Goal: Task Accomplishment & Management: Use online tool/utility

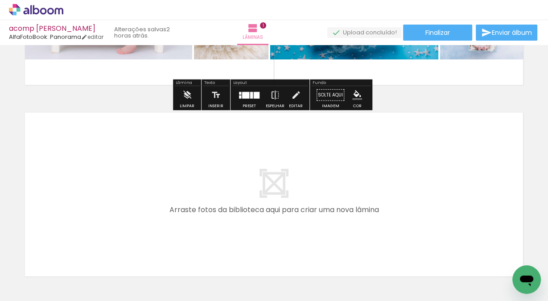
scroll to position [189, 0]
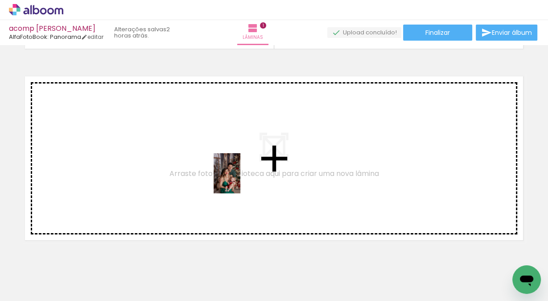
drag, startPoint x: 296, startPoint y: 278, endPoint x: 321, endPoint y: 262, distance: 29.7
click at [240, 179] on quentale-workspace at bounding box center [274, 150] width 548 height 301
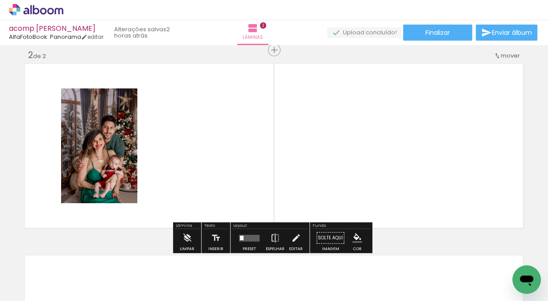
scroll to position [202, 0]
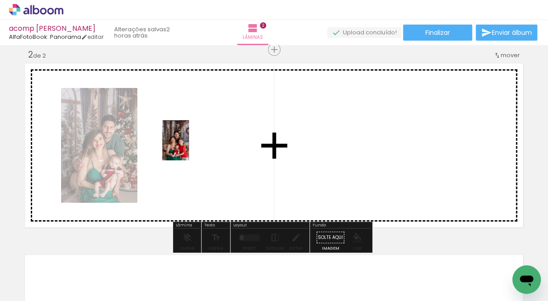
drag, startPoint x: 346, startPoint y: 280, endPoint x: 189, endPoint y: 147, distance: 205.7
click at [189, 147] on quentale-workspace at bounding box center [274, 150] width 548 height 301
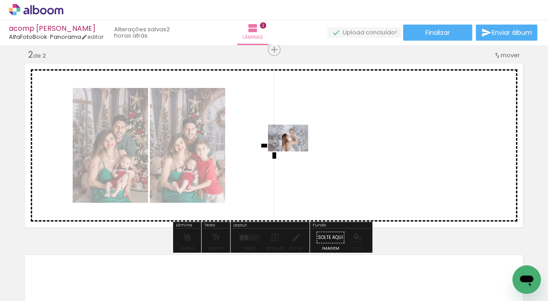
drag, startPoint x: 393, startPoint y: 273, endPoint x: 295, endPoint y: 151, distance: 156.1
click at [295, 151] on quentale-workspace at bounding box center [274, 150] width 548 height 301
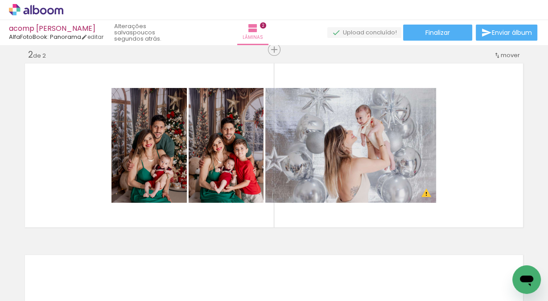
scroll to position [0, 386]
click at [257, 277] on div at bounding box center [253, 270] width 44 height 29
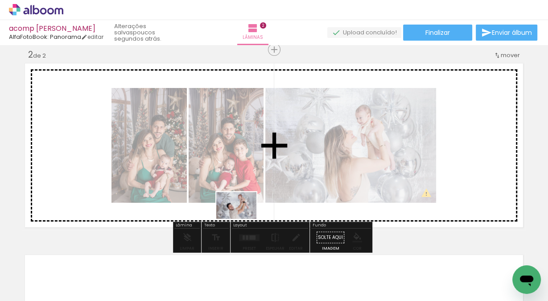
drag, startPoint x: 265, startPoint y: 279, endPoint x: 243, endPoint y: 219, distance: 64.5
click at [243, 219] on quentale-workspace at bounding box center [274, 150] width 548 height 301
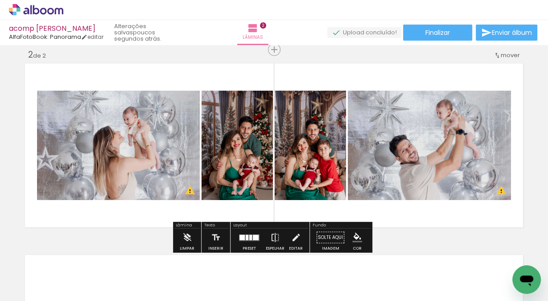
click at [243, 237] on div at bounding box center [242, 236] width 5 height 5
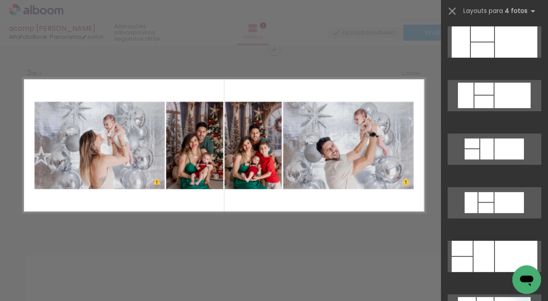
scroll to position [3109, 0]
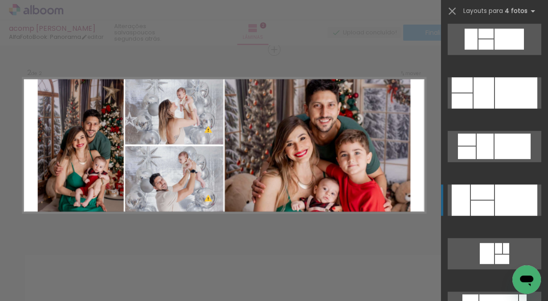
click at [516, 199] on div at bounding box center [516, 199] width 42 height 31
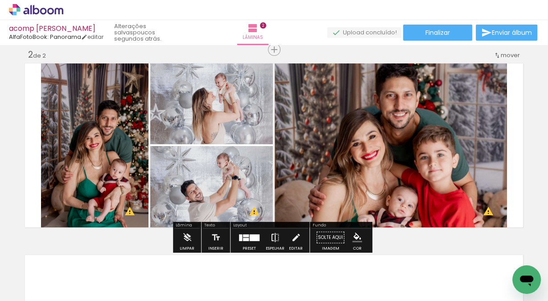
click at [271, 239] on iron-icon at bounding box center [275, 237] width 10 height 18
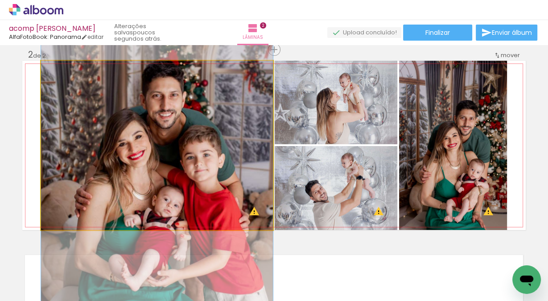
click at [167, 148] on quentale-photo at bounding box center [157, 145] width 232 height 169
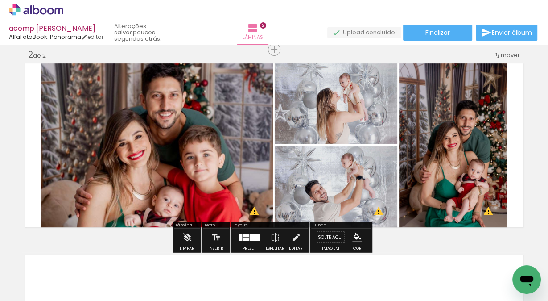
click at [155, 140] on quentale-photo at bounding box center [157, 145] width 232 height 169
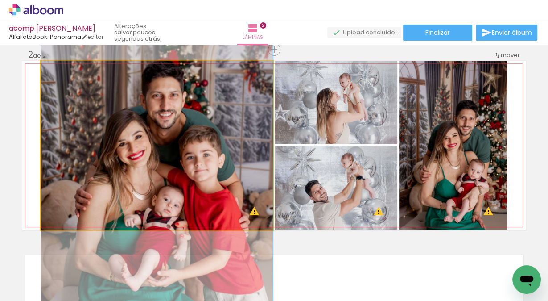
click at [155, 140] on quentale-photo at bounding box center [157, 145] width 232 height 169
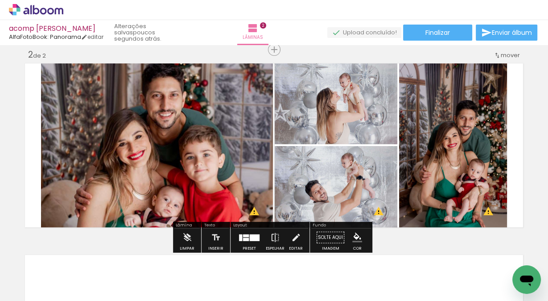
click at [67, 127] on quentale-photo at bounding box center [157, 145] width 232 height 169
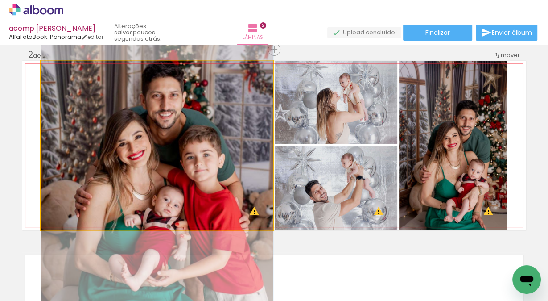
click at [67, 127] on quentale-photo at bounding box center [157, 145] width 232 height 169
click at [158, 125] on quentale-photo at bounding box center [157, 145] width 232 height 169
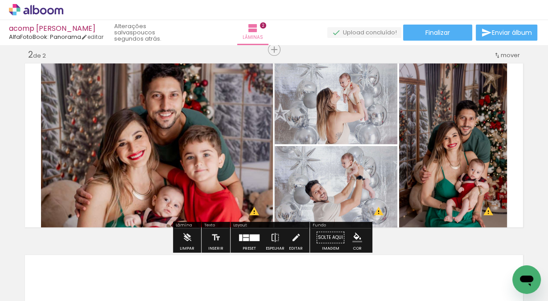
click at [160, 112] on quentale-photo at bounding box center [157, 145] width 232 height 169
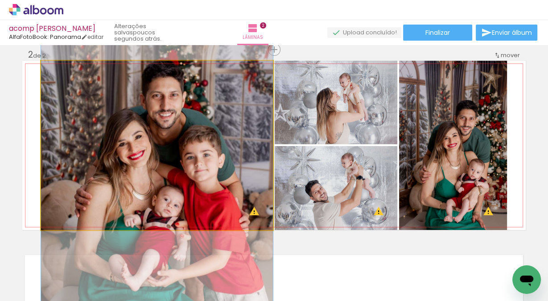
click at [160, 112] on quentale-photo at bounding box center [157, 145] width 232 height 169
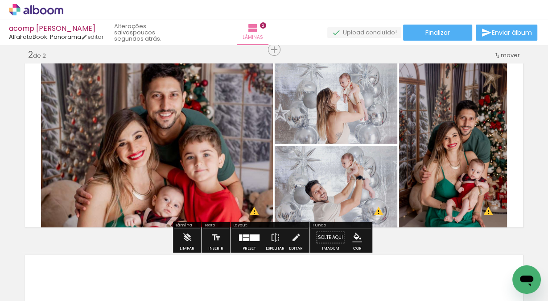
click at [245, 238] on div at bounding box center [246, 238] width 6 height 3
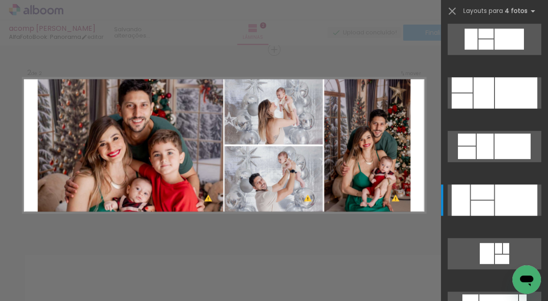
scroll to position [3266, 0]
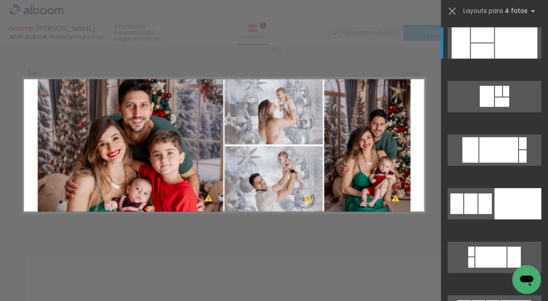
click at [108, 127] on quentale-photo at bounding box center [131, 145] width 186 height 135
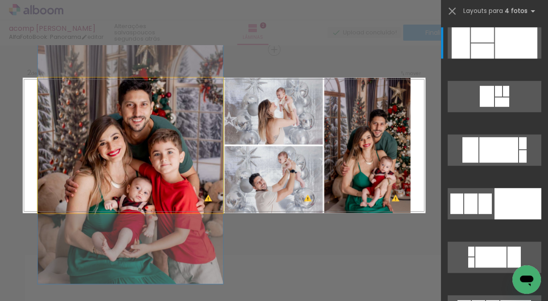
click at [83, 140] on quentale-photo at bounding box center [131, 145] width 186 height 135
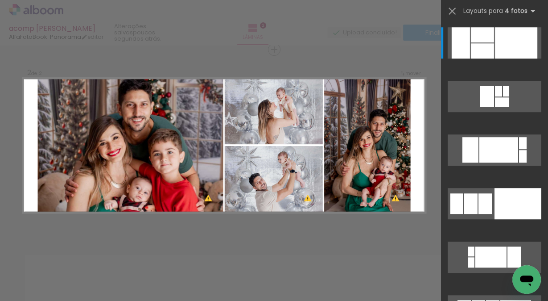
click at [124, 142] on quentale-photo at bounding box center [131, 145] width 186 height 135
click at [128, 134] on quentale-photo at bounding box center [131, 145] width 186 height 135
click at [457, 41] on div at bounding box center [461, 42] width 18 height 31
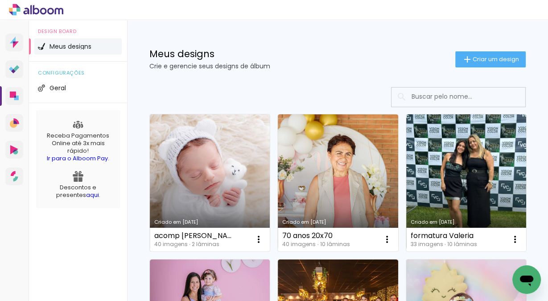
click at [197, 168] on link "Criado em [DATE]" at bounding box center [210, 182] width 120 height 137
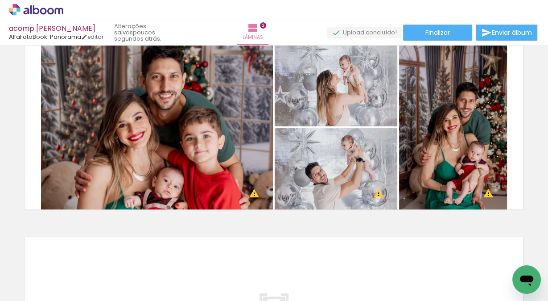
scroll to position [238, 0]
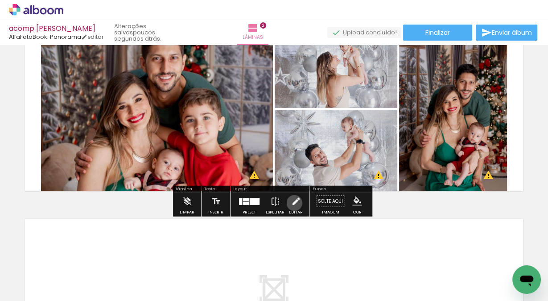
click at [292, 203] on iron-icon at bounding box center [296, 201] width 10 height 18
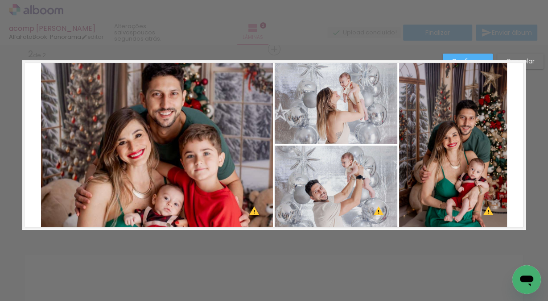
scroll to position [202, 0]
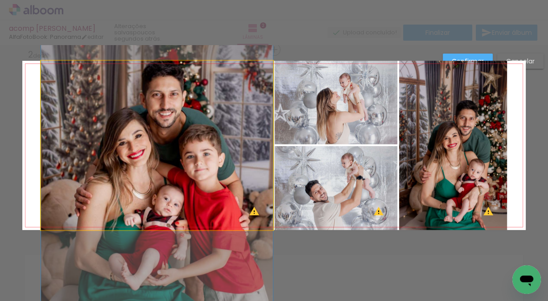
click at [119, 134] on quentale-photo at bounding box center [157, 145] width 232 height 169
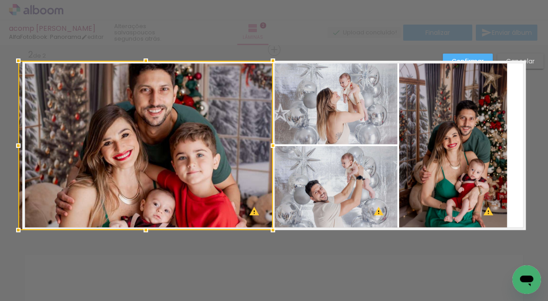
drag, startPoint x: 42, startPoint y: 144, endPoint x: 17, endPoint y: 142, distance: 24.6
click at [17, 142] on div at bounding box center [18, 146] width 18 height 18
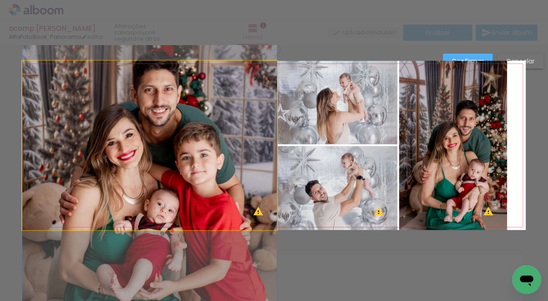
click at [201, 170] on quentale-photo at bounding box center [149, 145] width 255 height 169
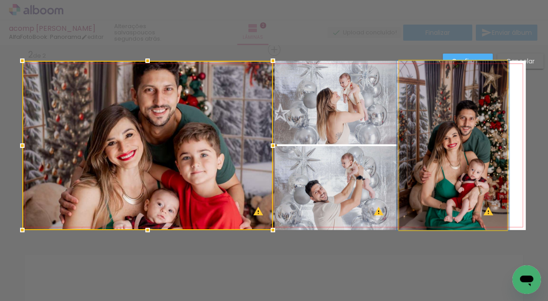
click at [428, 164] on quentale-photo at bounding box center [453, 145] width 108 height 169
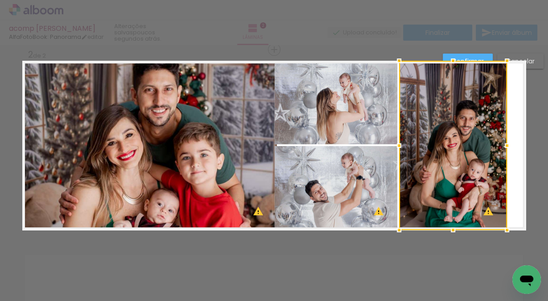
click at [498, 145] on div at bounding box center [507, 146] width 18 height 18
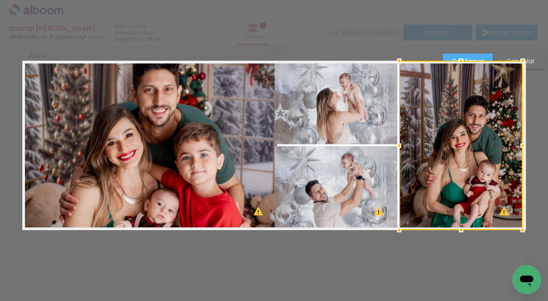
drag, startPoint x: 502, startPoint y: 145, endPoint x: 520, endPoint y: 142, distance: 18.0
click at [520, 142] on div at bounding box center [523, 146] width 18 height 18
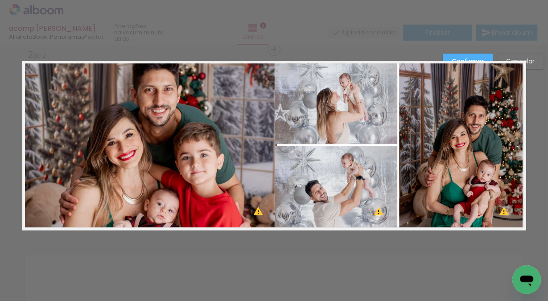
click at [482, 144] on quentale-photo at bounding box center [461, 145] width 124 height 169
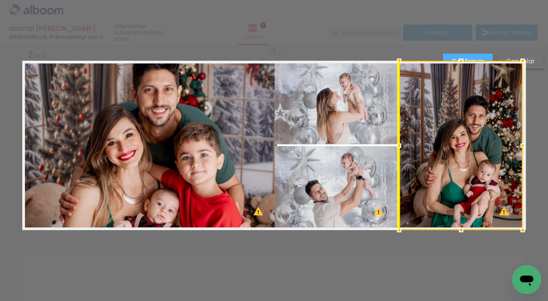
drag, startPoint x: 476, startPoint y: 157, endPoint x: 476, endPoint y: 143, distance: 13.8
click at [476, 143] on div at bounding box center [461, 145] width 124 height 169
drag, startPoint x: 474, startPoint y: 144, endPoint x: 476, endPoint y: 138, distance: 6.0
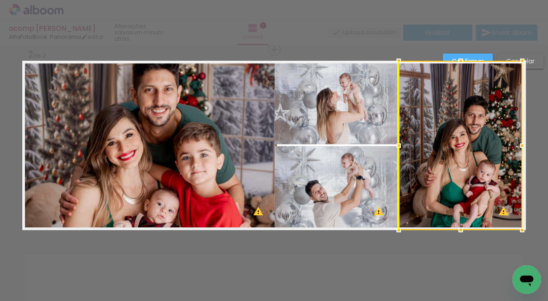
click at [476, 138] on div at bounding box center [461, 145] width 124 height 169
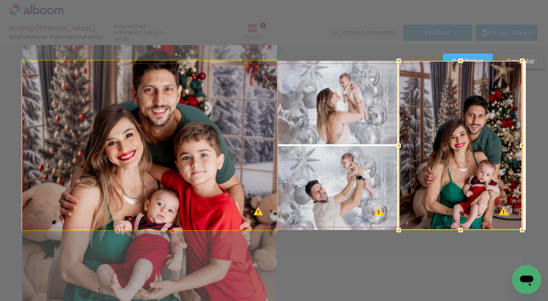
click at [232, 130] on quentale-photo at bounding box center [149, 145] width 255 height 169
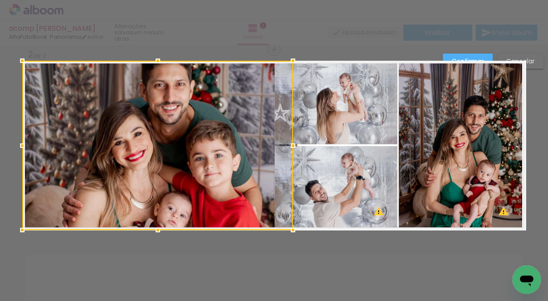
drag, startPoint x: 272, startPoint y: 144, endPoint x: 265, endPoint y: 144, distance: 6.2
click at [265, 144] on div at bounding box center [157, 145] width 271 height 169
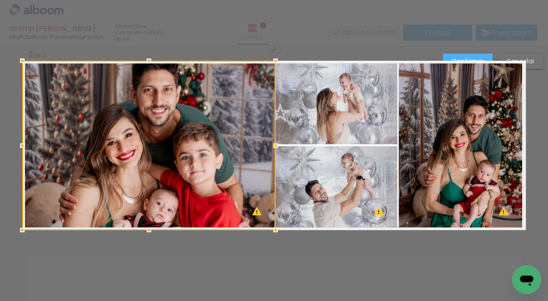
drag, startPoint x: 296, startPoint y: 145, endPoint x: 273, endPoint y: 145, distance: 22.3
click at [273, 145] on div at bounding box center [276, 146] width 18 height 18
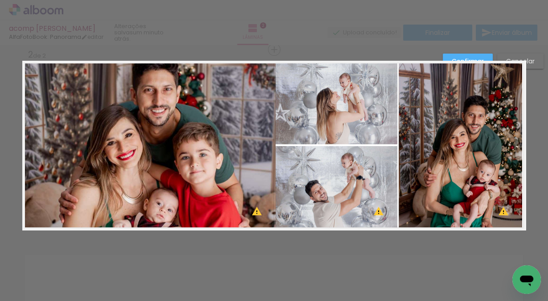
click at [159, 95] on quentale-photo at bounding box center [148, 145] width 253 height 169
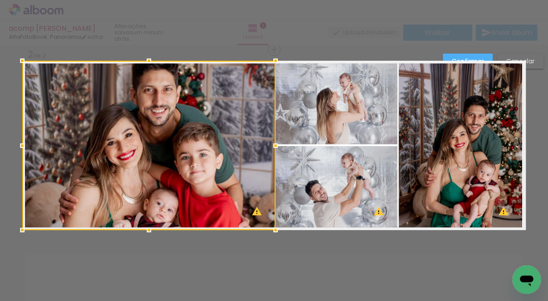
click at [159, 95] on div at bounding box center [148, 145] width 253 height 169
click at [140, 116] on div at bounding box center [148, 145] width 253 height 169
click at [141, 115] on div at bounding box center [148, 145] width 253 height 169
drag, startPoint x: 141, startPoint y: 115, endPoint x: 140, endPoint y: 99, distance: 16.1
click at [140, 99] on div at bounding box center [149, 145] width 253 height 169
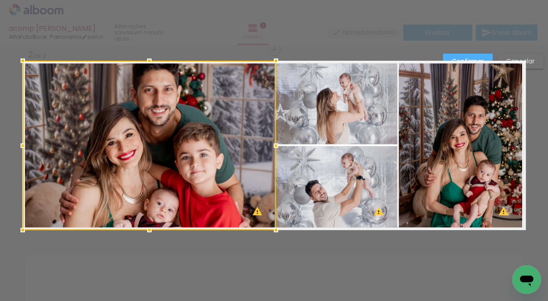
click at [416, 259] on div "Confirmar Cancelar" at bounding box center [274, 141] width 548 height 596
click at [480, 55] on paper-button "Confirmar" at bounding box center [468, 61] width 50 height 15
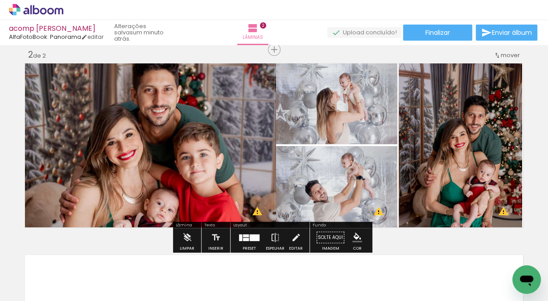
click at [159, 117] on quentale-photo at bounding box center [149, 145] width 253 height 169
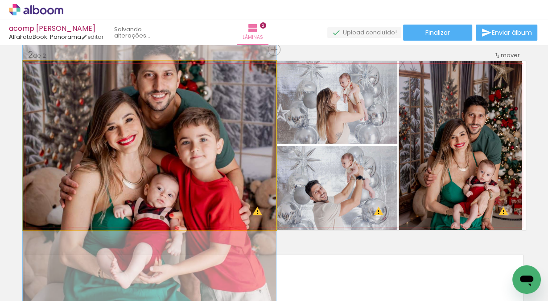
drag, startPoint x: 157, startPoint y: 137, endPoint x: 155, endPoint y: 121, distance: 15.3
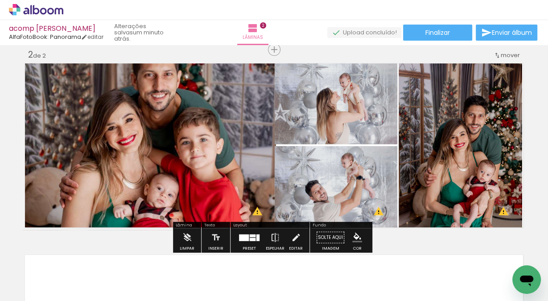
click at [313, 104] on quentale-photo at bounding box center [336, 102] width 123 height 83
click at [294, 234] on iron-icon at bounding box center [296, 237] width 10 height 18
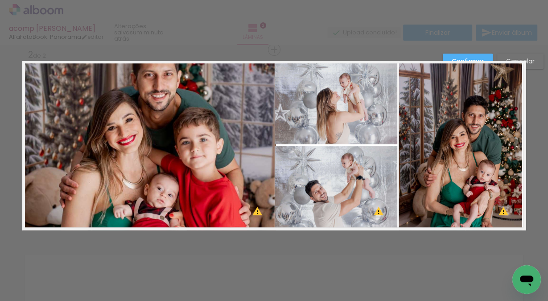
click at [324, 132] on quentale-photo at bounding box center [336, 102] width 123 height 83
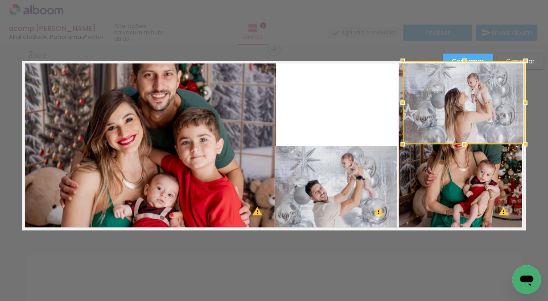
drag, startPoint x: 312, startPoint y: 121, endPoint x: 440, endPoint y: 121, distance: 128.0
click at [440, 121] on div at bounding box center [464, 102] width 123 height 83
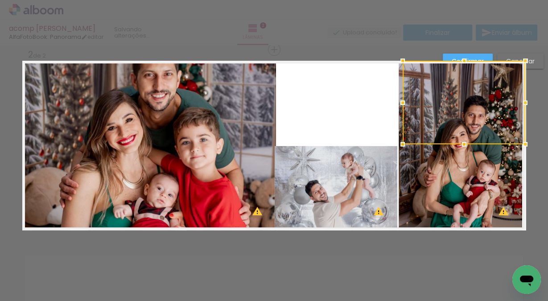
click at [425, 210] on quentale-photo at bounding box center [461, 145] width 124 height 169
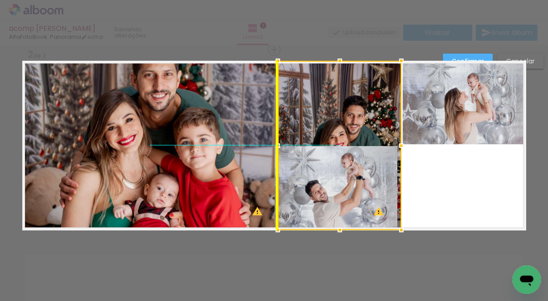
drag, startPoint x: 476, startPoint y: 194, endPoint x: 360, endPoint y: 186, distance: 115.9
click at [360, 186] on div at bounding box center [340, 145] width 124 height 169
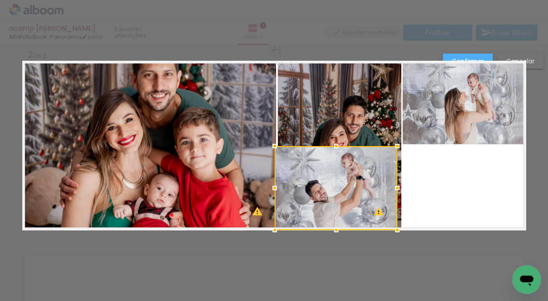
click at [375, 185] on div at bounding box center [336, 188] width 123 height 84
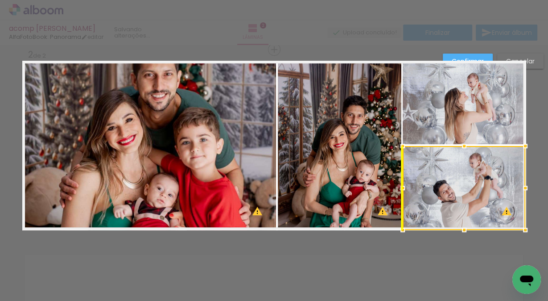
drag, startPoint x: 347, startPoint y: 185, endPoint x: 475, endPoint y: 188, distance: 128.1
click at [475, 188] on div at bounding box center [464, 188] width 123 height 84
click at [347, 43] on div at bounding box center [274, 22] width 548 height 45
click at [482, 56] on paper-button "Confirmar" at bounding box center [468, 61] width 50 height 15
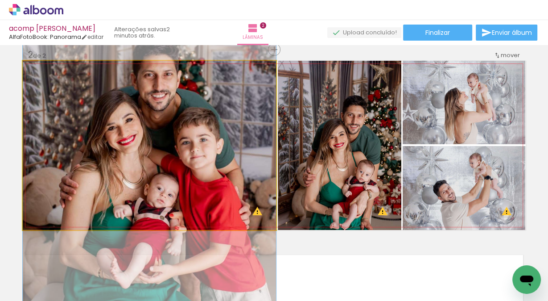
click at [172, 122] on quentale-photo at bounding box center [149, 145] width 253 height 169
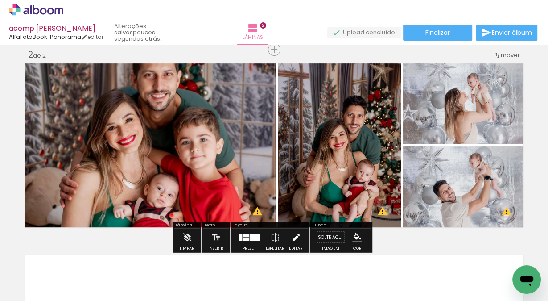
click at [292, 239] on iron-icon at bounding box center [296, 237] width 10 height 18
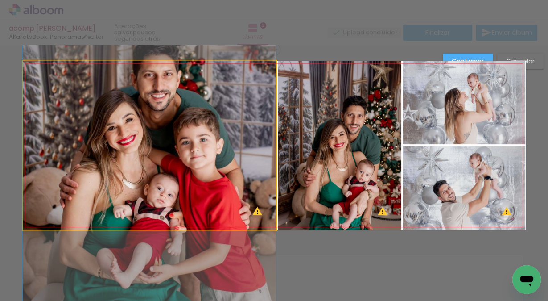
click at [219, 154] on quentale-photo at bounding box center [149, 145] width 253 height 169
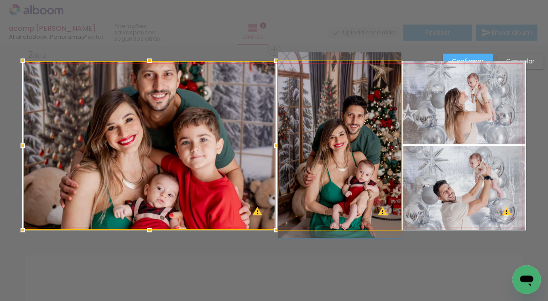
click at [340, 131] on quentale-photo at bounding box center [340, 145] width 124 height 169
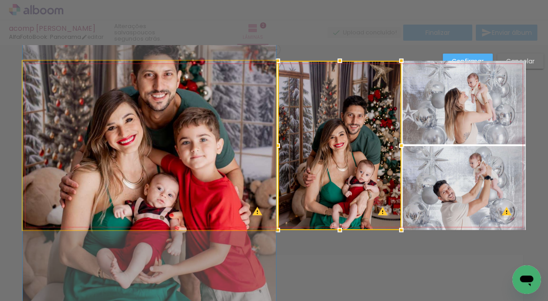
click at [224, 133] on quentale-photo at bounding box center [149, 145] width 253 height 169
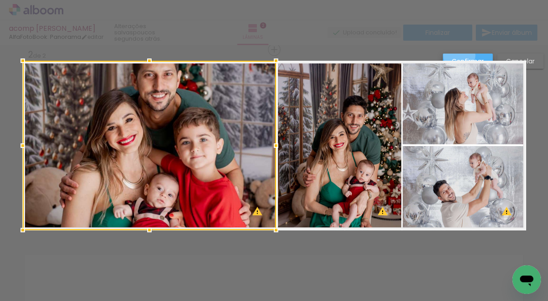
click at [460, 55] on paper-button "Confirmar" at bounding box center [468, 61] width 50 height 15
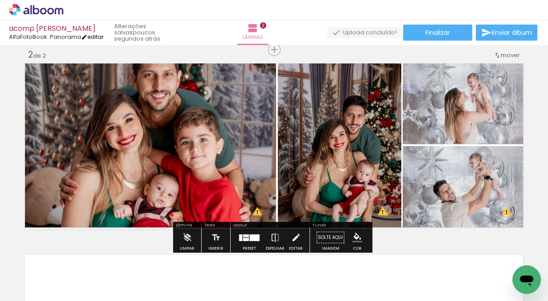
click at [97, 37] on link "editar" at bounding box center [92, 37] width 22 height 8
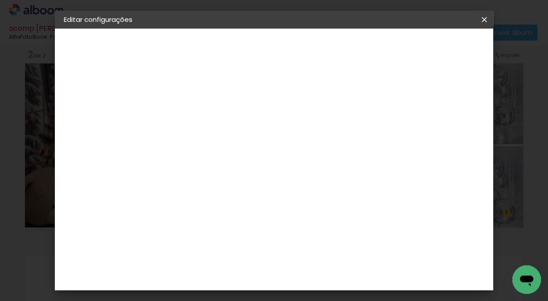
click at [484, 18] on iron-icon at bounding box center [484, 19] width 11 height 9
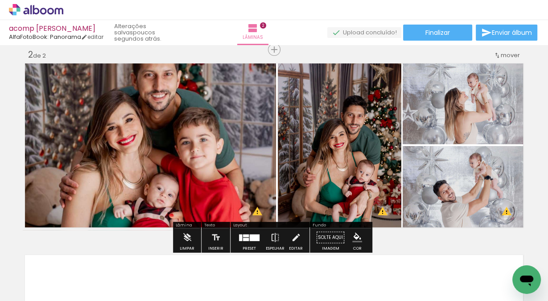
click at [259, 157] on quentale-photo at bounding box center [149, 145] width 253 height 169
click at [258, 157] on quentale-photo at bounding box center [149, 145] width 253 height 169
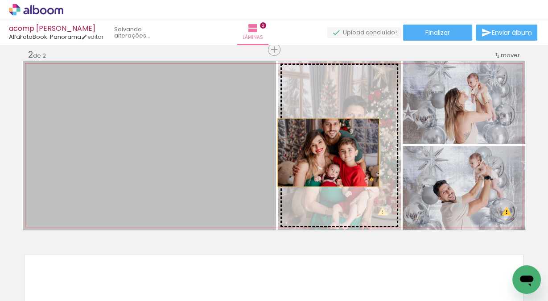
drag, startPoint x: 258, startPoint y: 155, endPoint x: 326, endPoint y: 152, distance: 67.4
click at [0, 0] on slot at bounding box center [0, 0] width 0 height 0
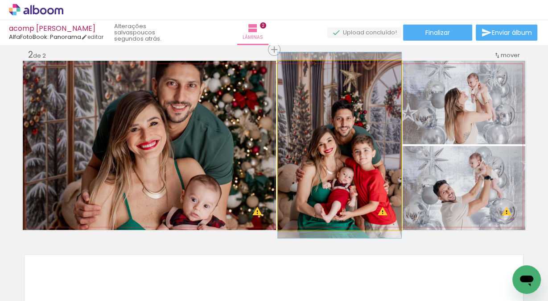
click at [359, 144] on quentale-photo at bounding box center [340, 145] width 124 height 169
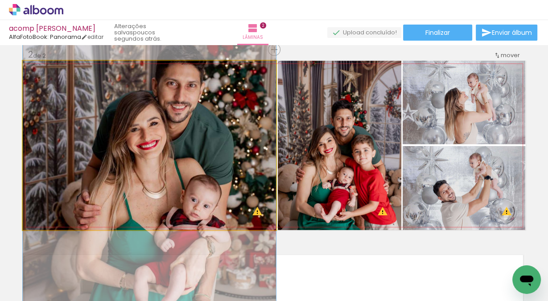
click at [182, 137] on quentale-photo at bounding box center [149, 145] width 253 height 169
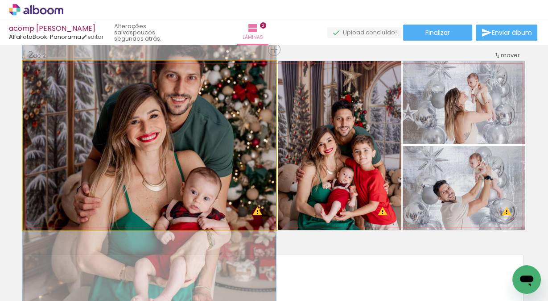
drag, startPoint x: 196, startPoint y: 164, endPoint x: 195, endPoint y: 157, distance: 7.6
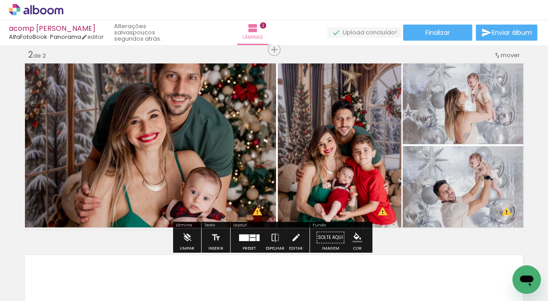
click at [0, 116] on div "Inserir lâmina 1 de 2 Inserir lâmina 2 de 2 O Designbox precisará aumentar a su…" at bounding box center [274, 134] width 548 height 575
click at [535, 98] on div "Inserir lâmina 1 de 2 Inserir lâmina 2 de 2 O Designbox precisará aumentar a su…" at bounding box center [274, 134] width 548 height 575
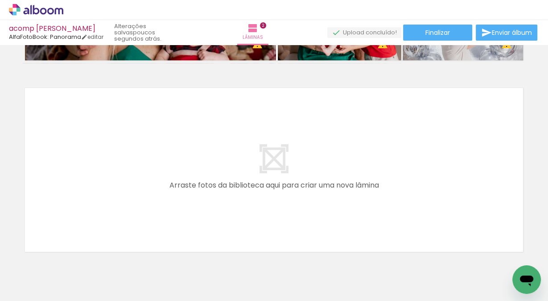
scroll to position [0, 299]
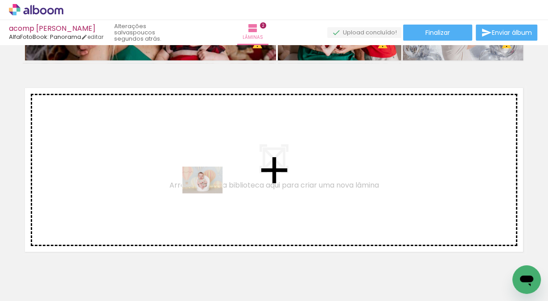
drag, startPoint x: 189, startPoint y: 276, endPoint x: 209, endPoint y: 193, distance: 85.5
click at [209, 193] on quentale-workspace at bounding box center [274, 150] width 548 height 301
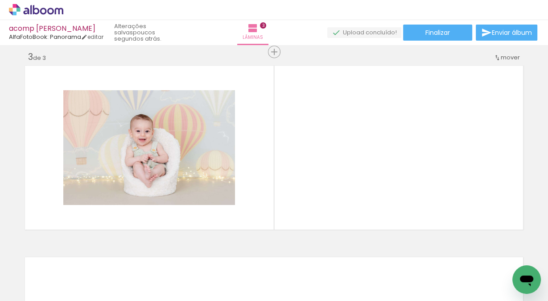
scroll to position [393, 0]
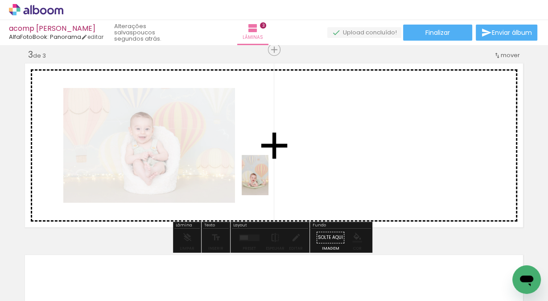
drag, startPoint x: 246, startPoint y: 286, endPoint x: 269, endPoint y: 182, distance: 106.8
click at [269, 182] on quentale-workspace at bounding box center [274, 150] width 548 height 301
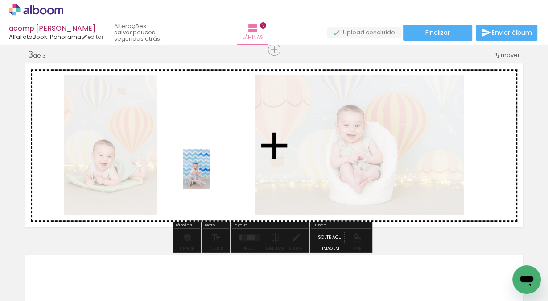
drag, startPoint x: 294, startPoint y: 281, endPoint x: 254, endPoint y: 219, distance: 73.9
click at [210, 177] on quentale-workspace at bounding box center [274, 150] width 548 height 301
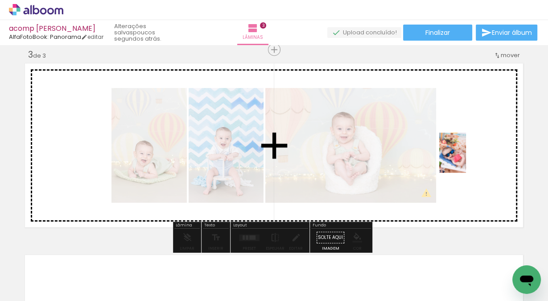
drag, startPoint x: 396, startPoint y: 277, endPoint x: 443, endPoint y: 230, distance: 67.2
click at [466, 159] on quentale-workspace at bounding box center [274, 150] width 548 height 301
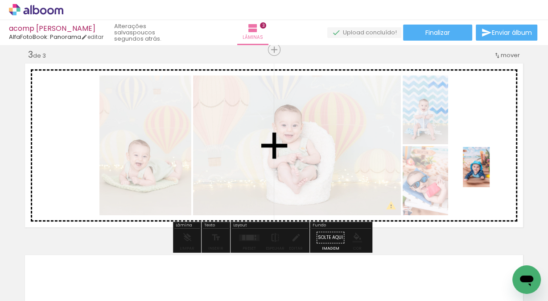
drag, startPoint x: 445, startPoint y: 279, endPoint x: 490, endPoint y: 174, distance: 114.5
click at [490, 174] on quentale-workspace at bounding box center [274, 150] width 548 height 301
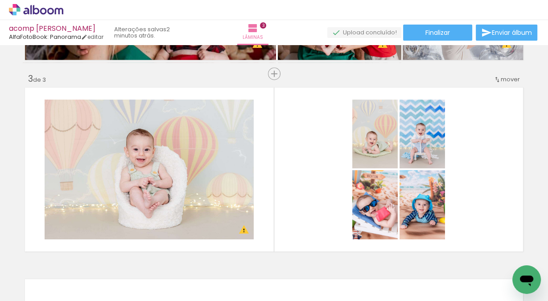
scroll to position [0, 411]
